Goal: Information Seeking & Learning: Learn about a topic

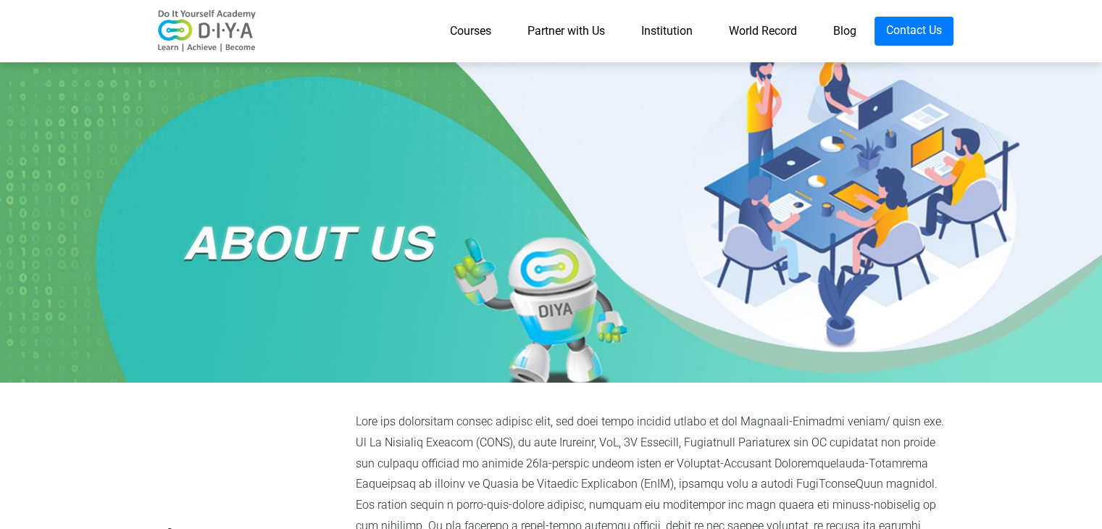
click at [753, 26] on link "World Record" at bounding box center [763, 31] width 104 height 29
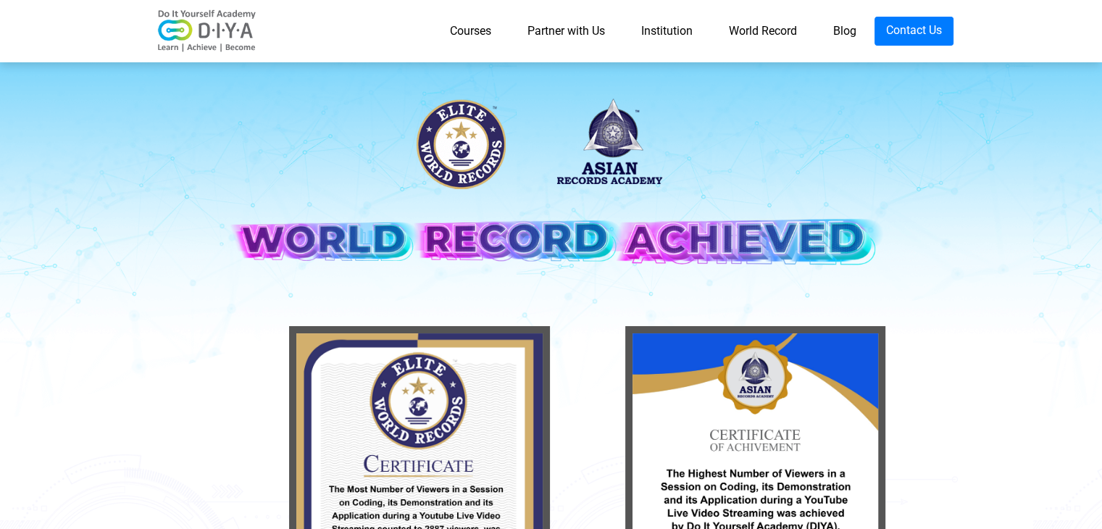
click at [558, 27] on link "Partner with Us" at bounding box center [566, 31] width 114 height 29
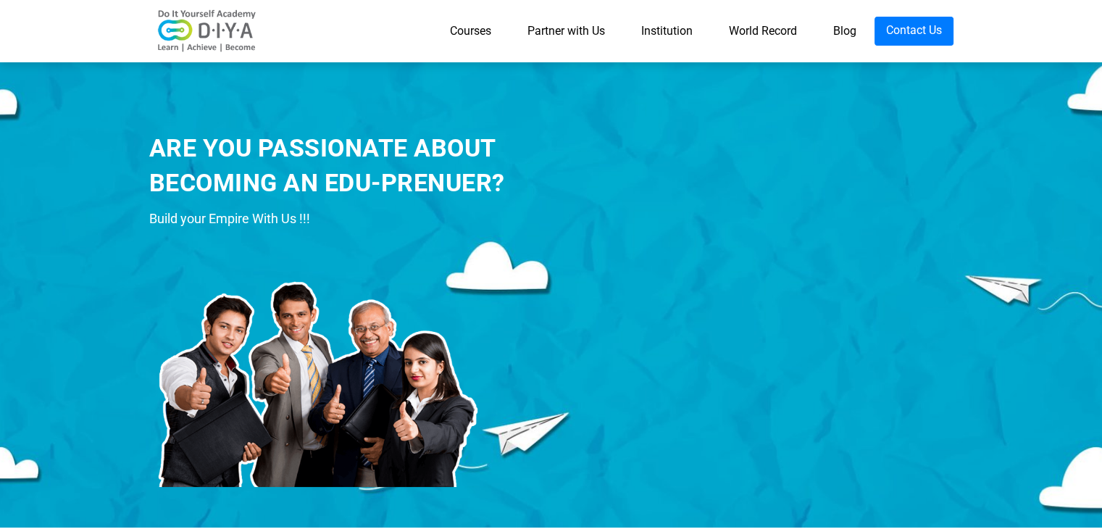
drag, startPoint x: 483, startPoint y: 28, endPoint x: 491, endPoint y: 30, distance: 8.3
click at [482, 28] on link "Courses" at bounding box center [471, 31] width 78 height 29
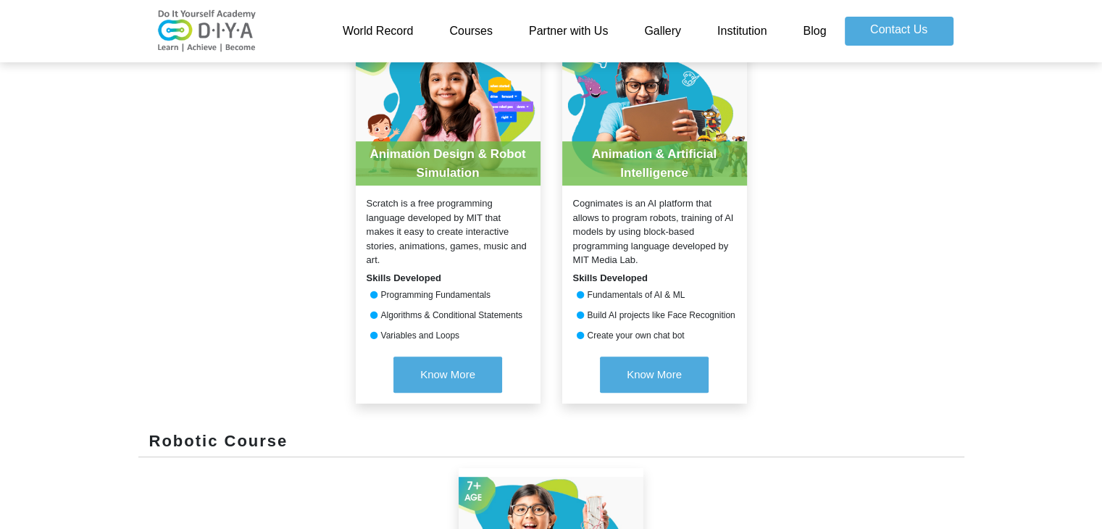
scroll to position [652, 0]
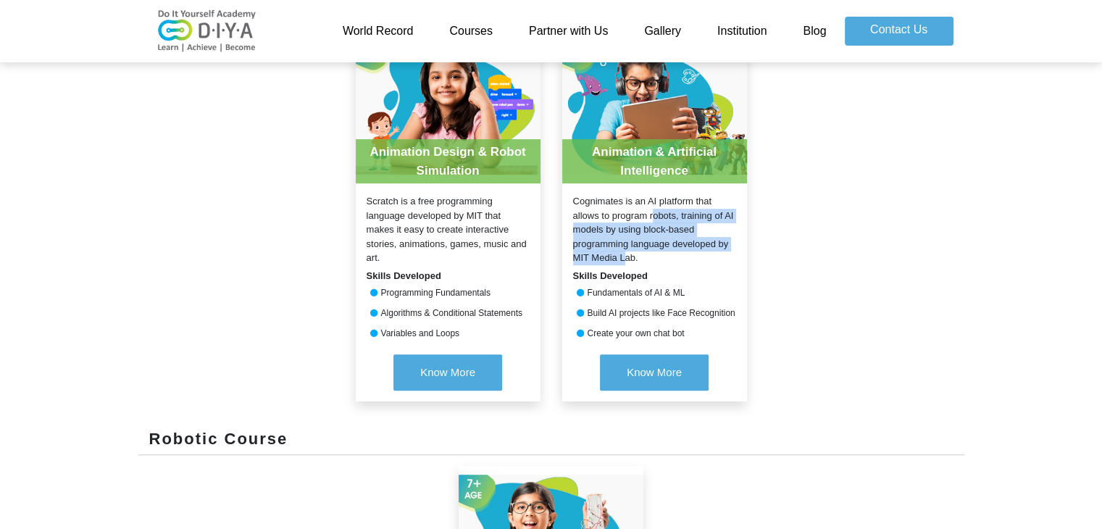
drag, startPoint x: 574, startPoint y: 201, endPoint x: 655, endPoint y: 224, distance: 83.5
click at [656, 224] on div "Cognimates is an AI platform that allows to program robots, training of AI mode…" at bounding box center [654, 229] width 185 height 71
click at [666, 230] on div "Cognimates is an AI platform that allows to program robots, training of AI mode…" at bounding box center [654, 229] width 185 height 71
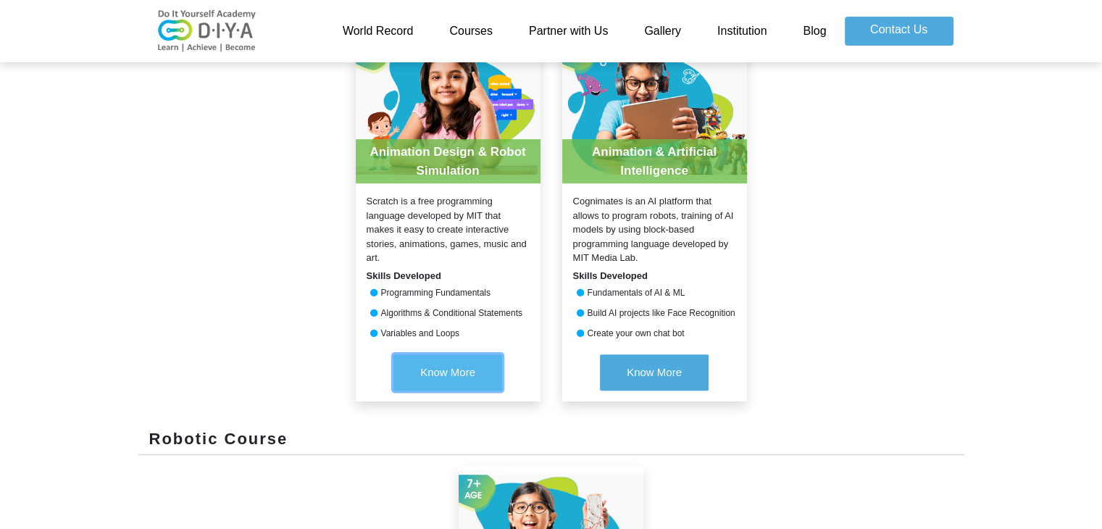
click at [440, 371] on span "Know More" at bounding box center [447, 372] width 55 height 12
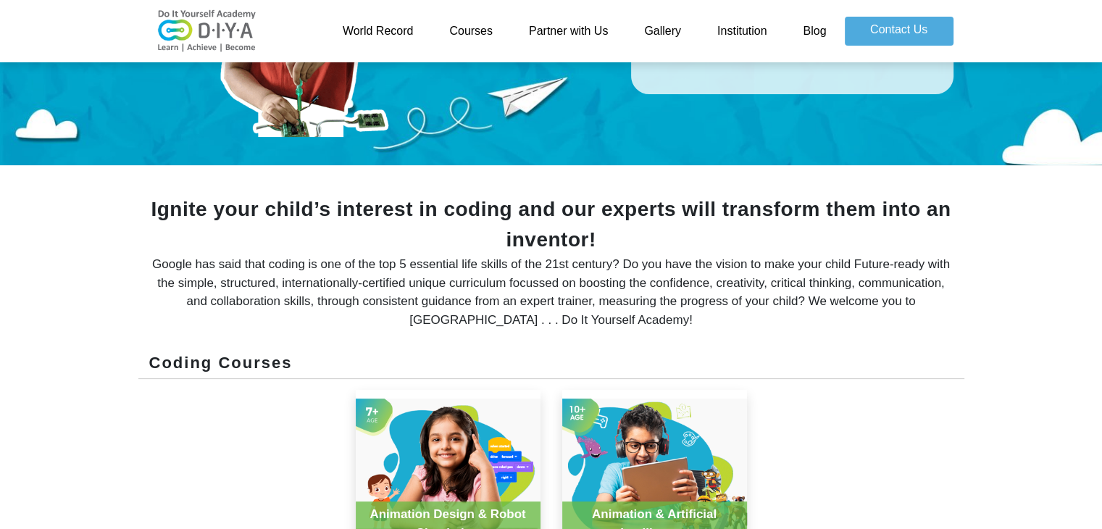
scroll to position [0, 0]
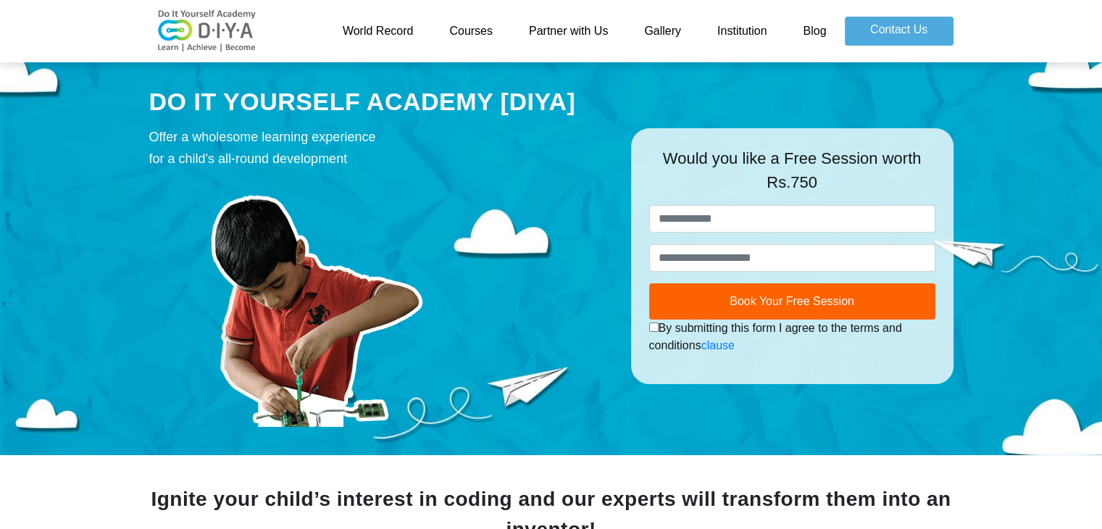
click at [669, 33] on link "Gallery" at bounding box center [662, 31] width 73 height 29
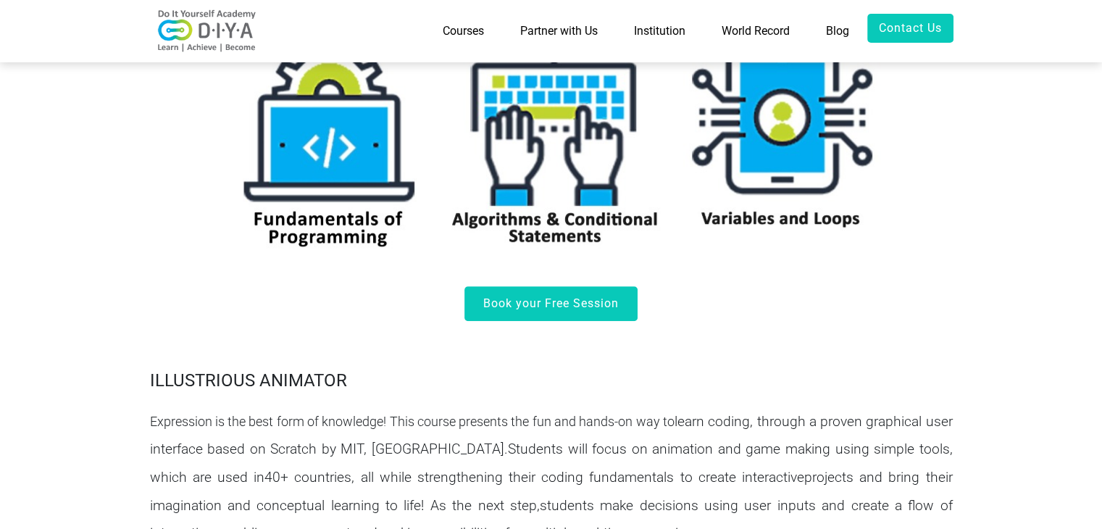
scroll to position [652, 0]
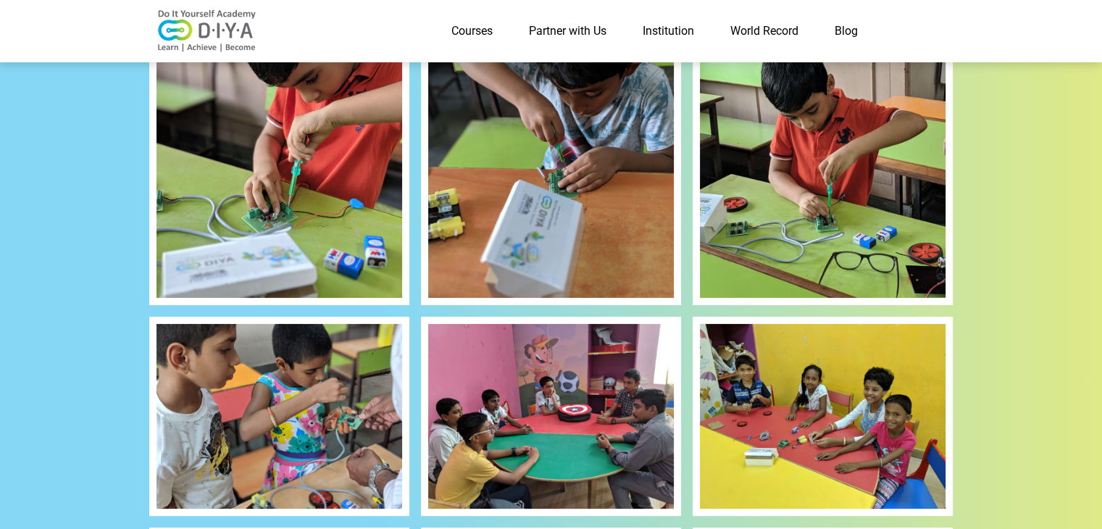
scroll to position [217, 0]
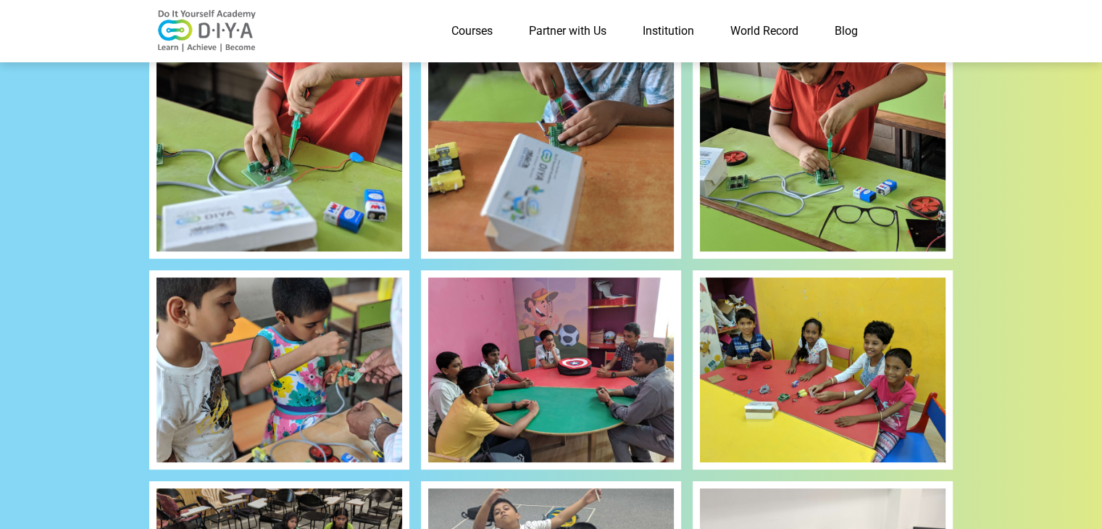
click at [303, 409] on img at bounding box center [279, 369] width 246 height 184
click at [588, 386] on img at bounding box center [551, 369] width 246 height 184
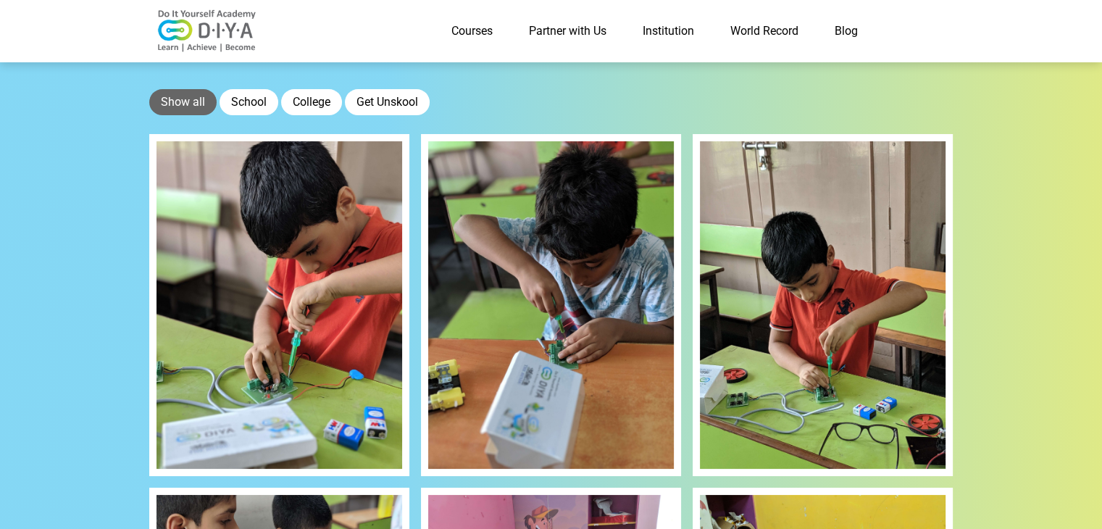
scroll to position [0, 0]
click at [648, 29] on link "Institution" at bounding box center [668, 31] width 88 height 29
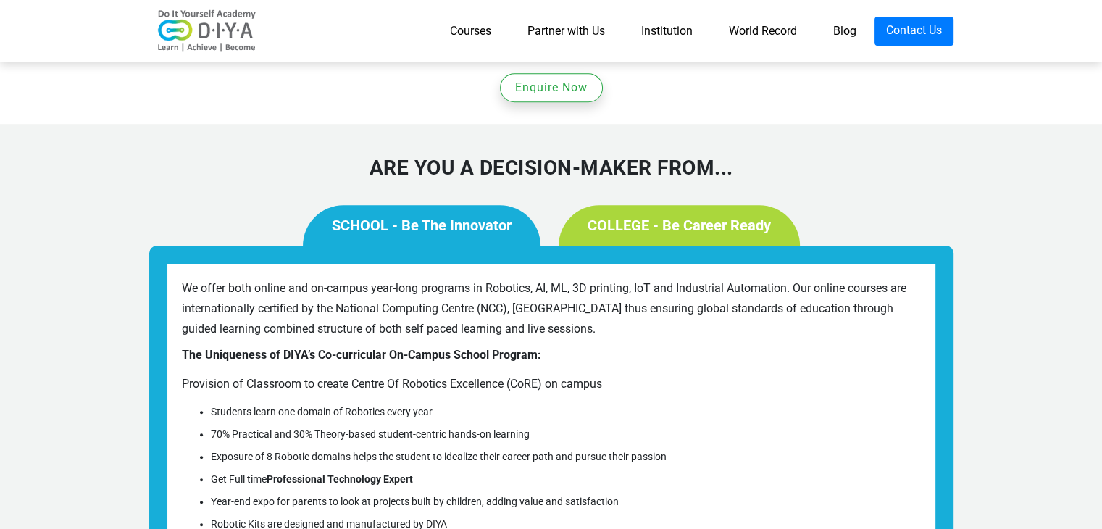
scroll to position [1123, 0]
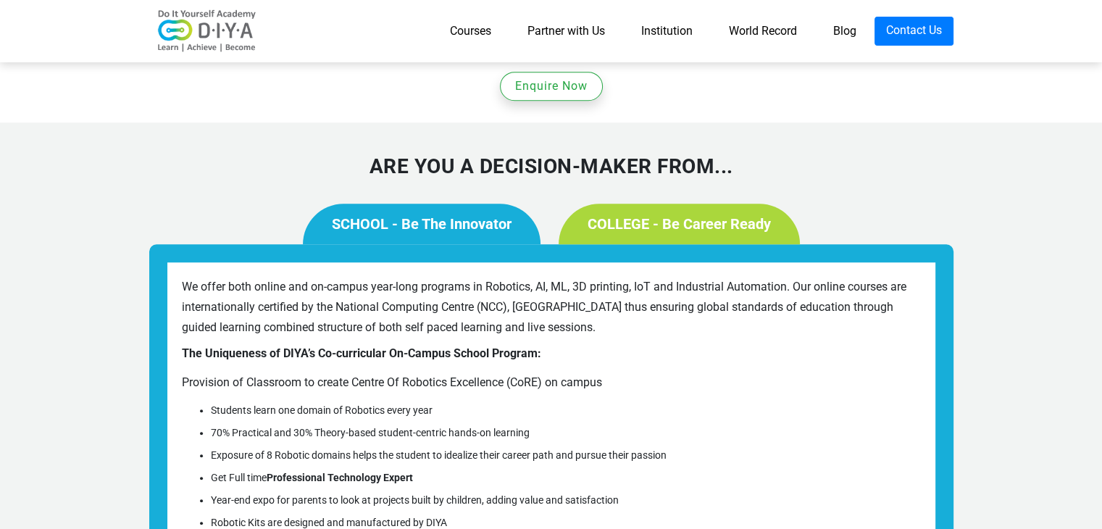
click at [475, 35] on link "Courses" at bounding box center [471, 31] width 78 height 29
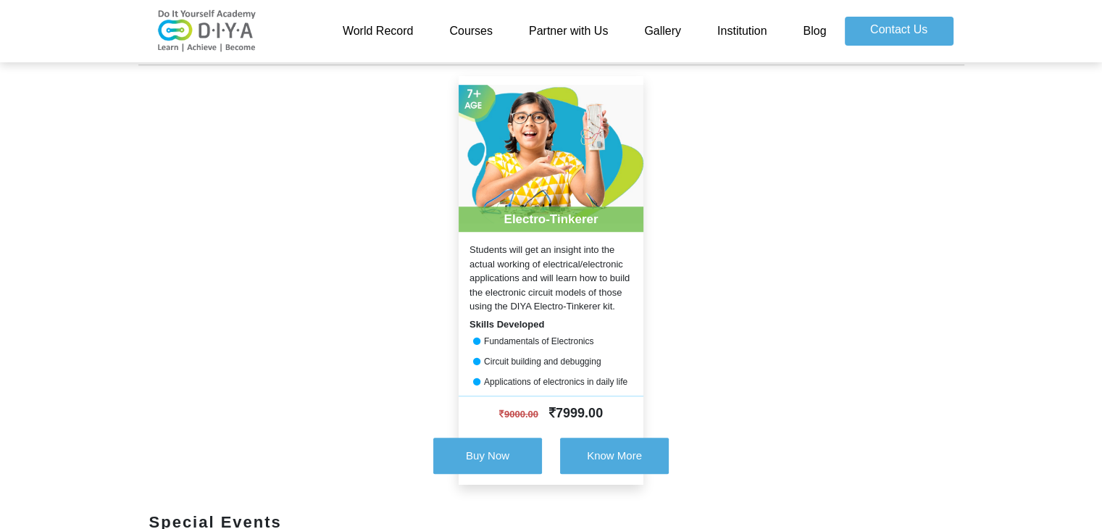
scroll to position [1042, 0]
click at [607, 453] on span "Know More" at bounding box center [614, 454] width 55 height 12
click at [553, 244] on div "Students will get an insight into the actual working of electrical/electronic a…" at bounding box center [551, 277] width 185 height 71
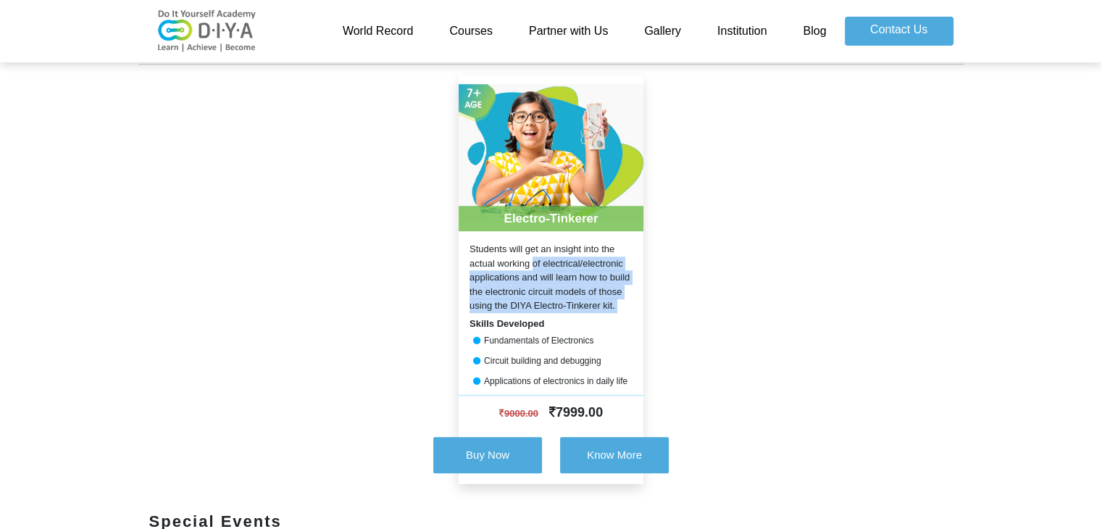
click at [553, 244] on div "Students will get an insight into the actual working of electrical/electronic a…" at bounding box center [551, 277] width 185 height 71
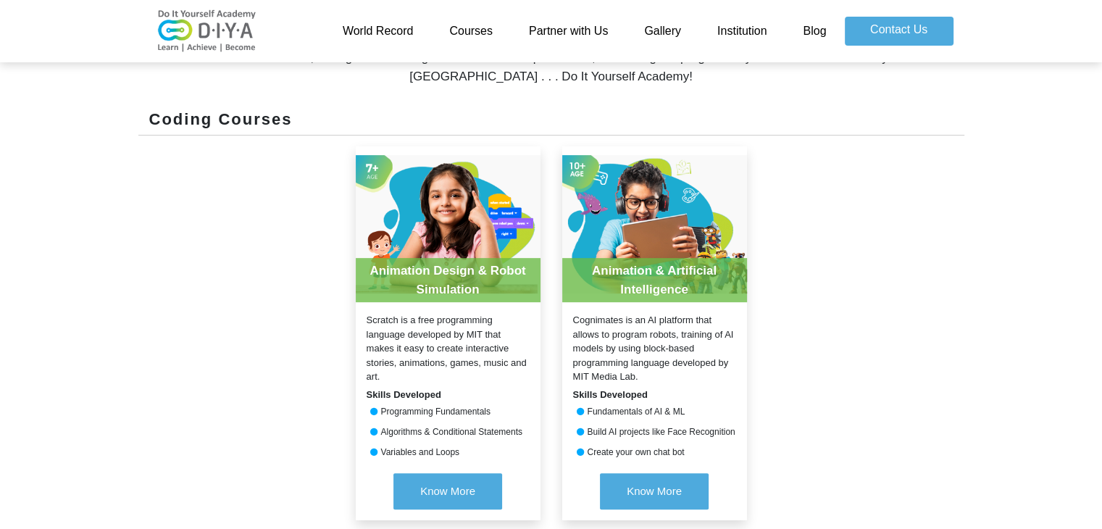
scroll to position [573, 0]
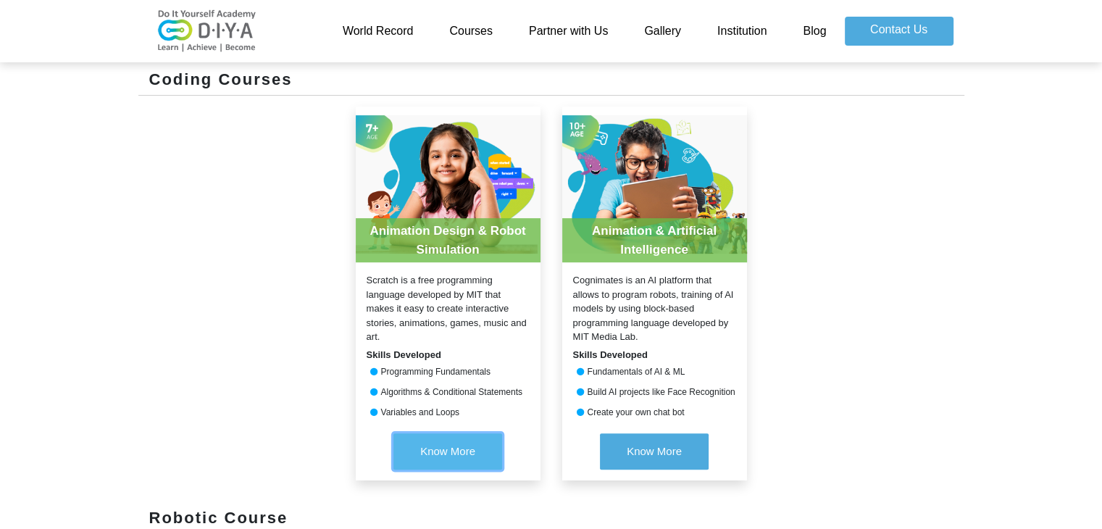
click at [438, 447] on span "Know More" at bounding box center [447, 451] width 55 height 12
click at [348, 241] on div "Animation Design & Robot Simulation Scratch is a free programming language deve…" at bounding box center [448, 305] width 206 height 399
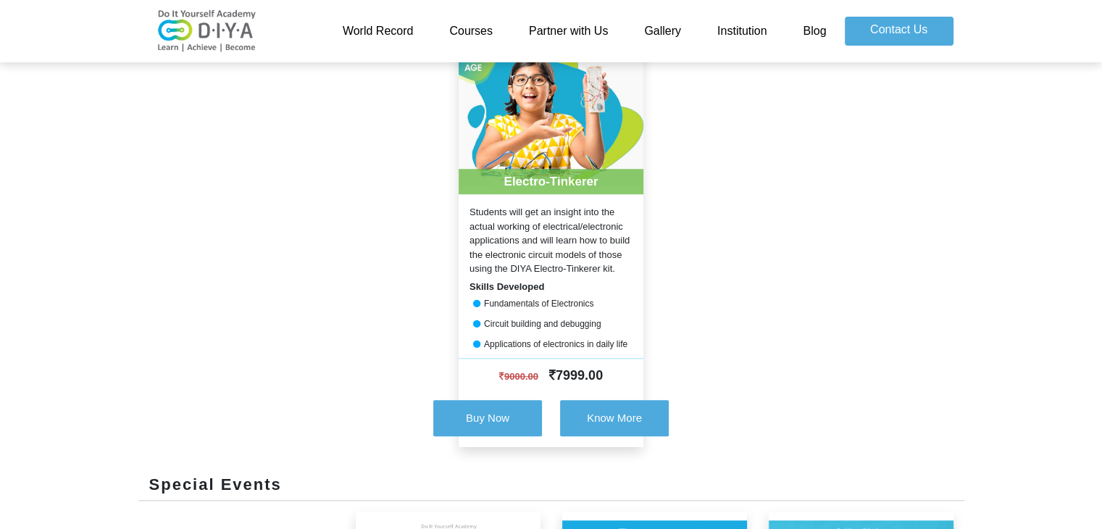
scroll to position [1098, 0]
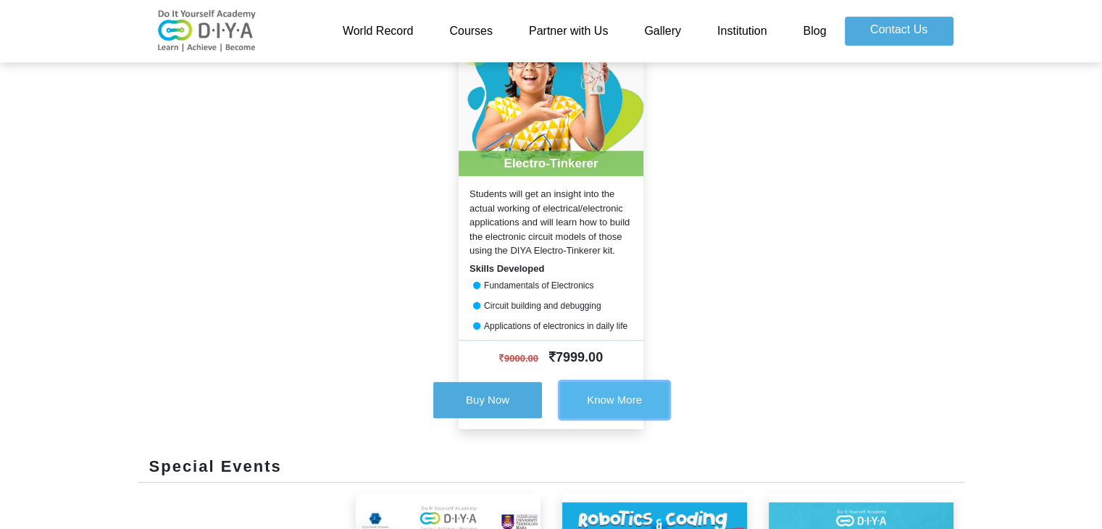
click at [599, 400] on span "Know More" at bounding box center [614, 399] width 55 height 12
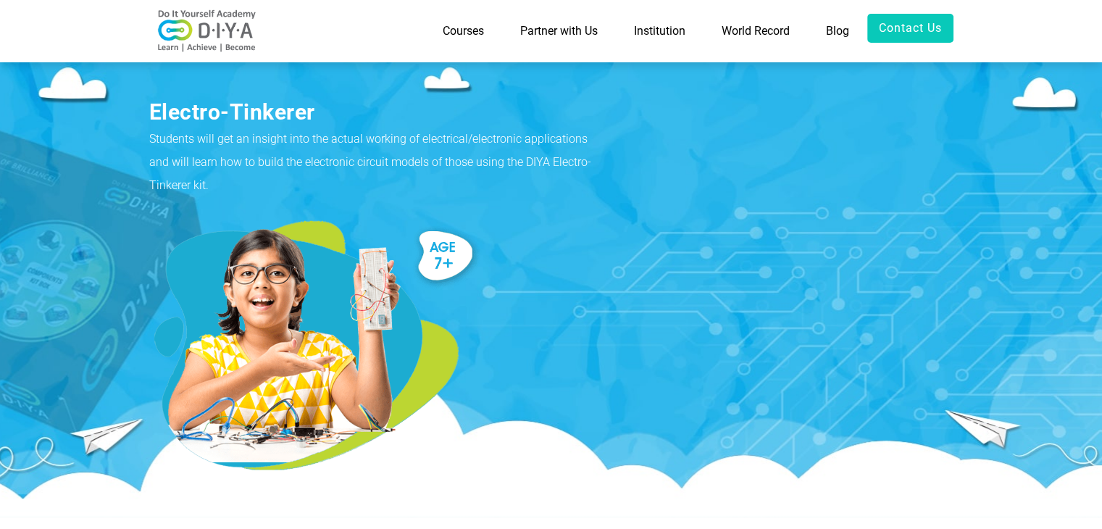
scroll to position [6, 0]
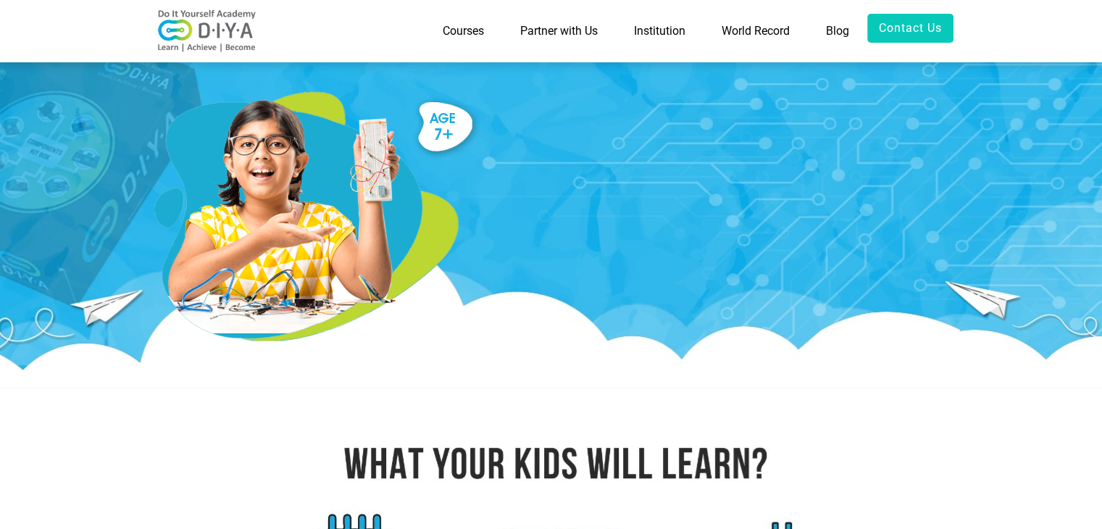
scroll to position [138, 0]
click at [190, 24] on img at bounding box center [207, 30] width 116 height 43
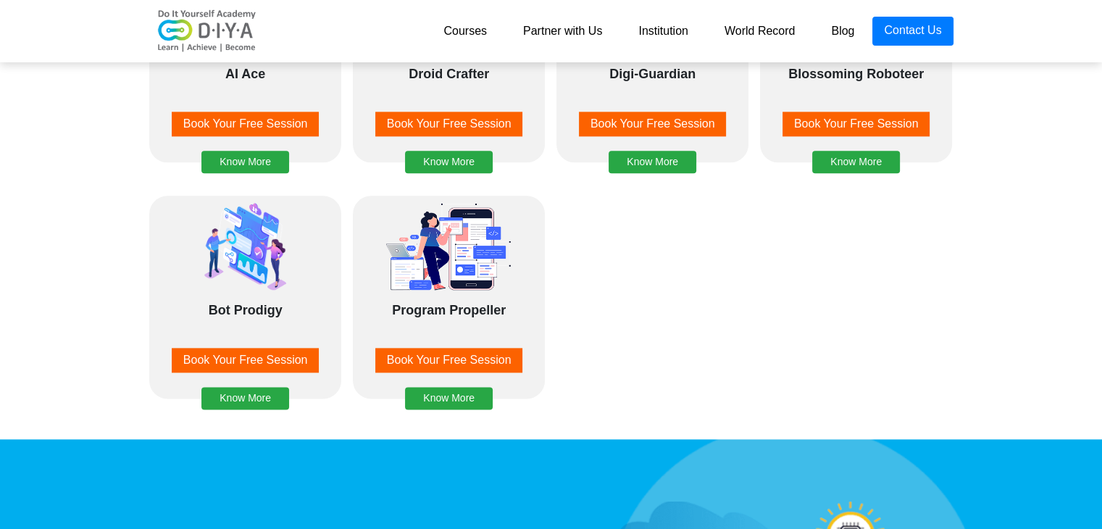
scroll to position [1869, 0]
click at [450, 404] on button "Know More" at bounding box center [449, 398] width 88 height 22
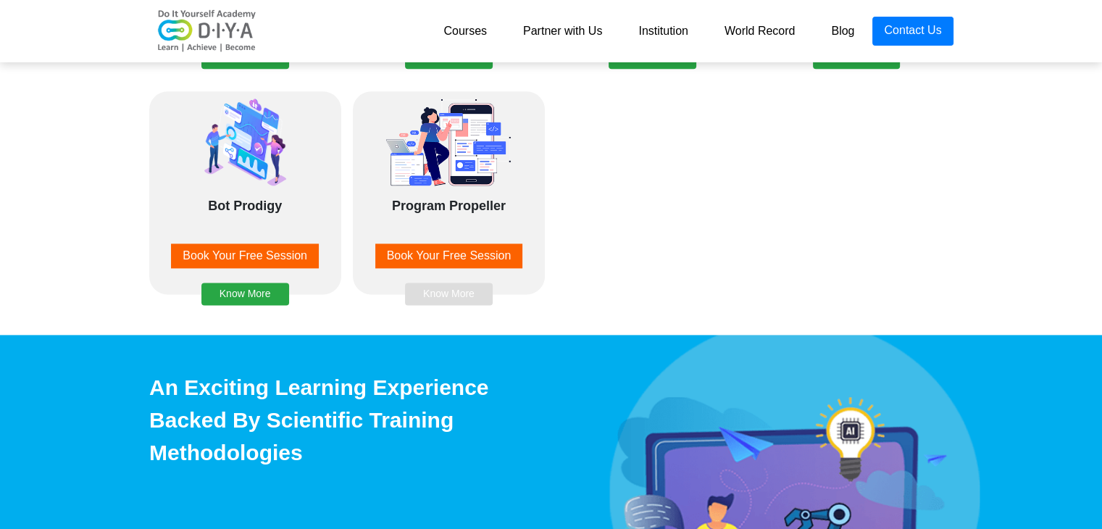
scroll to position [1970, 0]
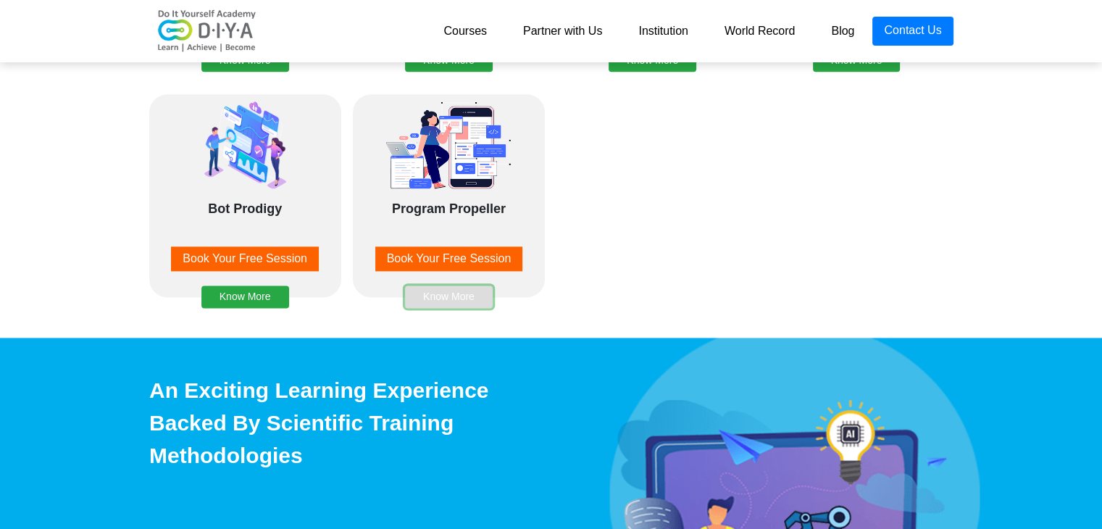
click at [443, 289] on button "Know More" at bounding box center [449, 296] width 88 height 22
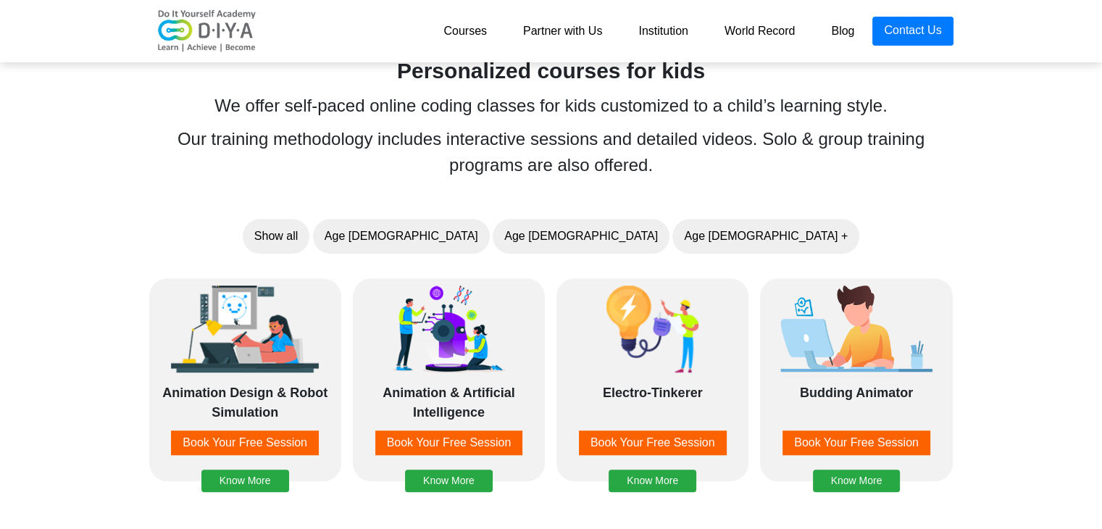
scroll to position [1068, 0]
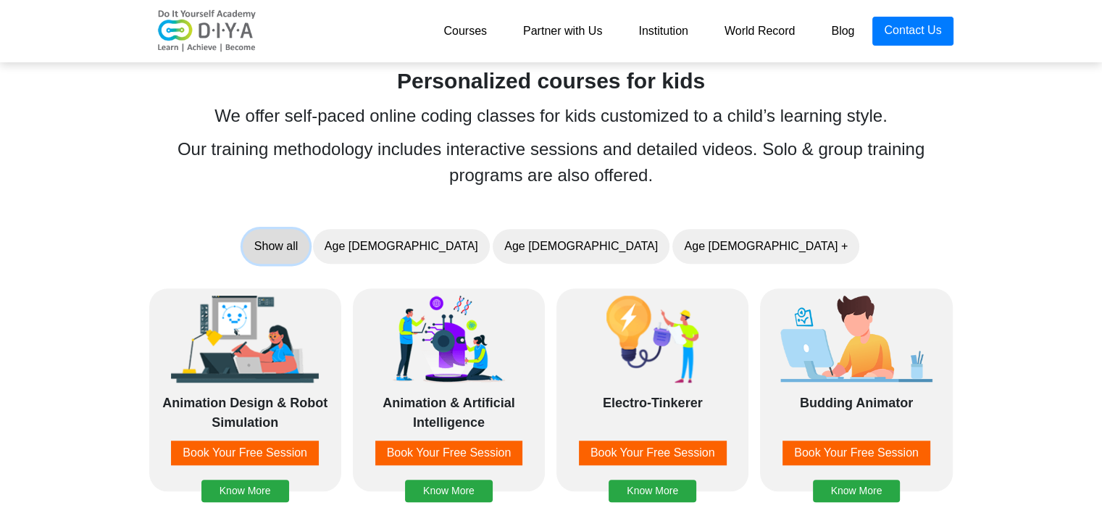
click at [309, 238] on button "Show all" at bounding box center [276, 246] width 67 height 35
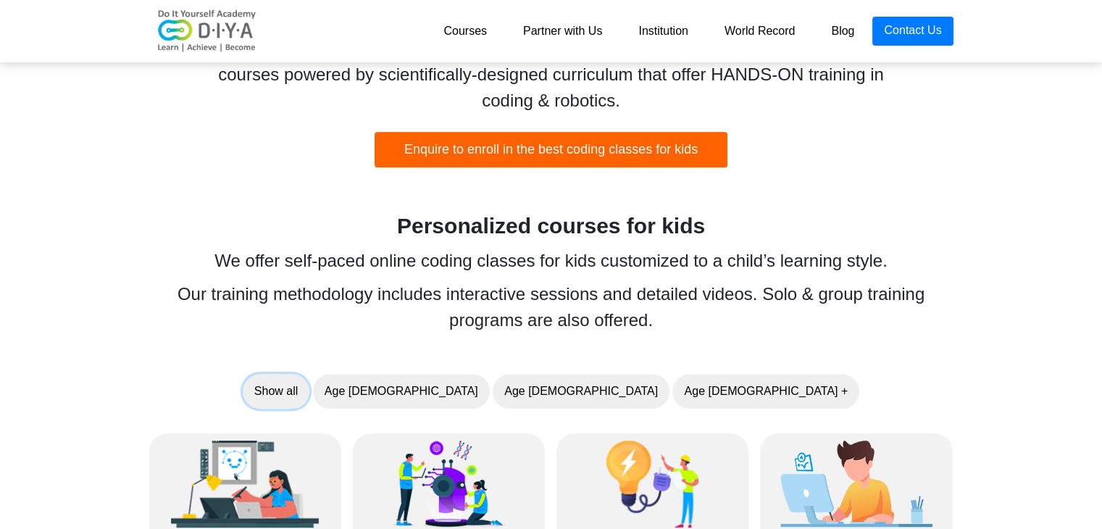
scroll to position [898, 0]
